Goal: Navigation & Orientation: Find specific page/section

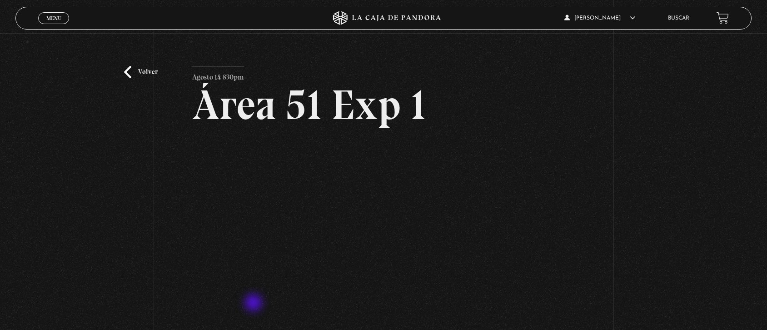
scroll to position [51, 0]
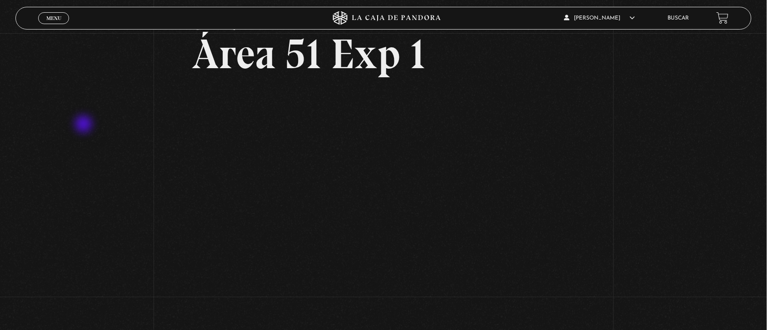
drag, startPoint x: 212, startPoint y: 305, endPoint x: 83, endPoint y: 123, distance: 222.9
click at [83, 123] on div "Volver Agosto 14 830pm Área 51 Exp 1" at bounding box center [383, 152] width 767 height 340
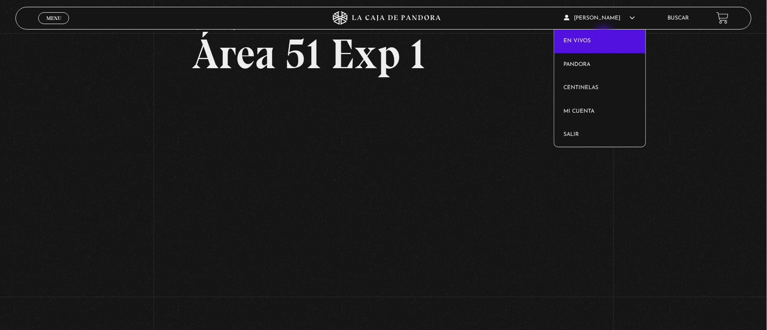
click at [605, 37] on link "En vivos" at bounding box center [599, 42] width 91 height 24
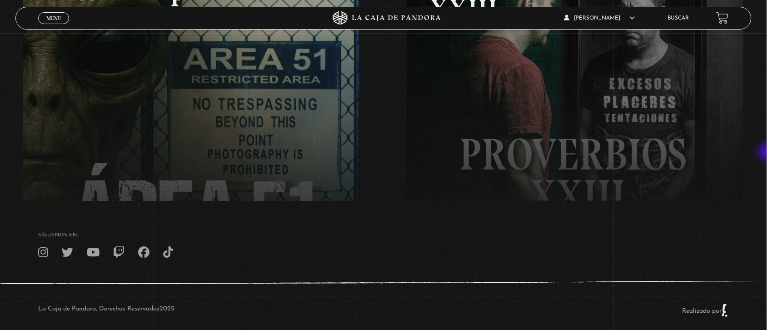
scroll to position [208, 0]
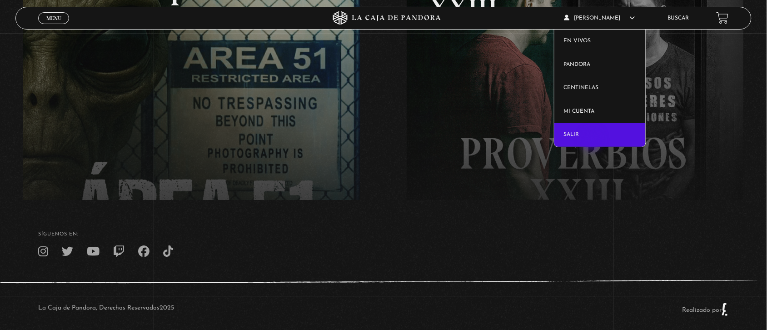
click at [593, 141] on link "Salir" at bounding box center [599, 135] width 91 height 24
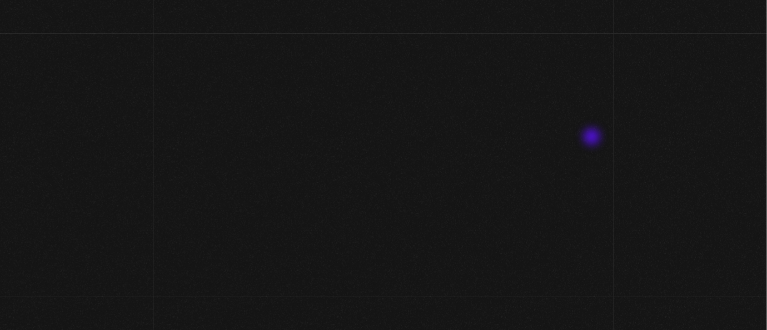
click at [593, 138] on h1 "Bienvenidos a La Caja de Pandora" at bounding box center [383, 165] width 451 height 100
